Goal: Find contact information: Obtain details needed to contact an individual or organization

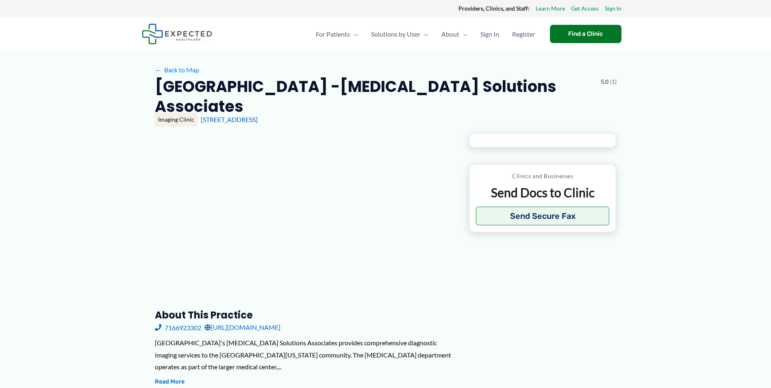
type input "**********"
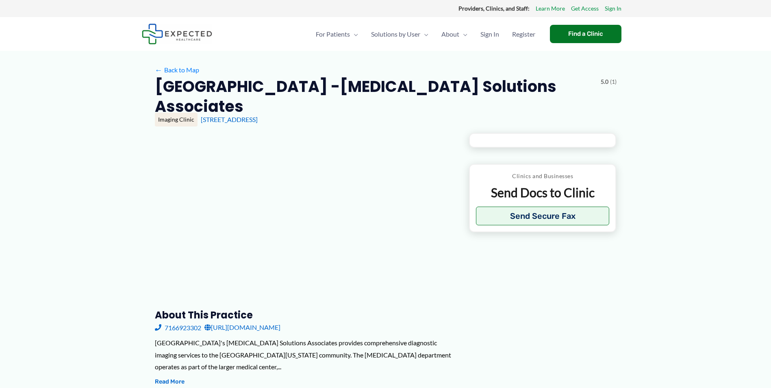
type input "**********"
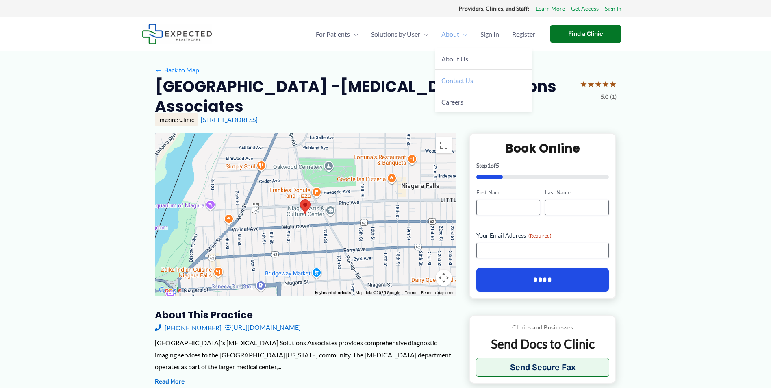
click at [444, 80] on span "Contact Us" at bounding box center [457, 80] width 32 height 8
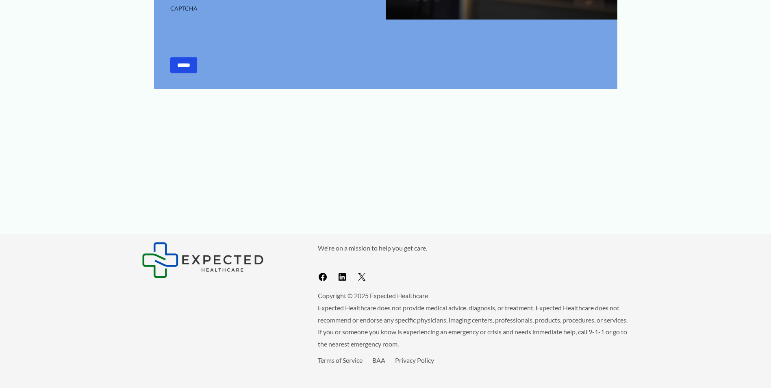
scroll to position [417, 0]
